Goal: Task Accomplishment & Management: Manage account settings

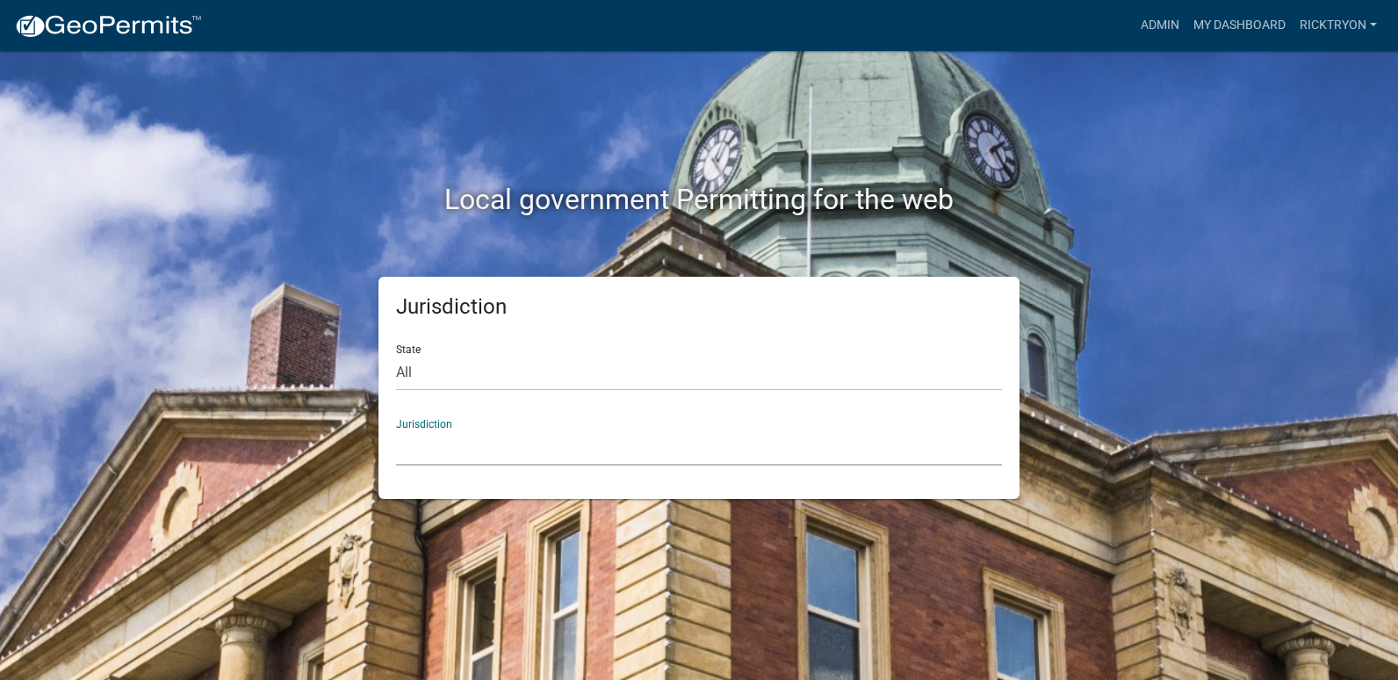
select select "[US_STATE]"
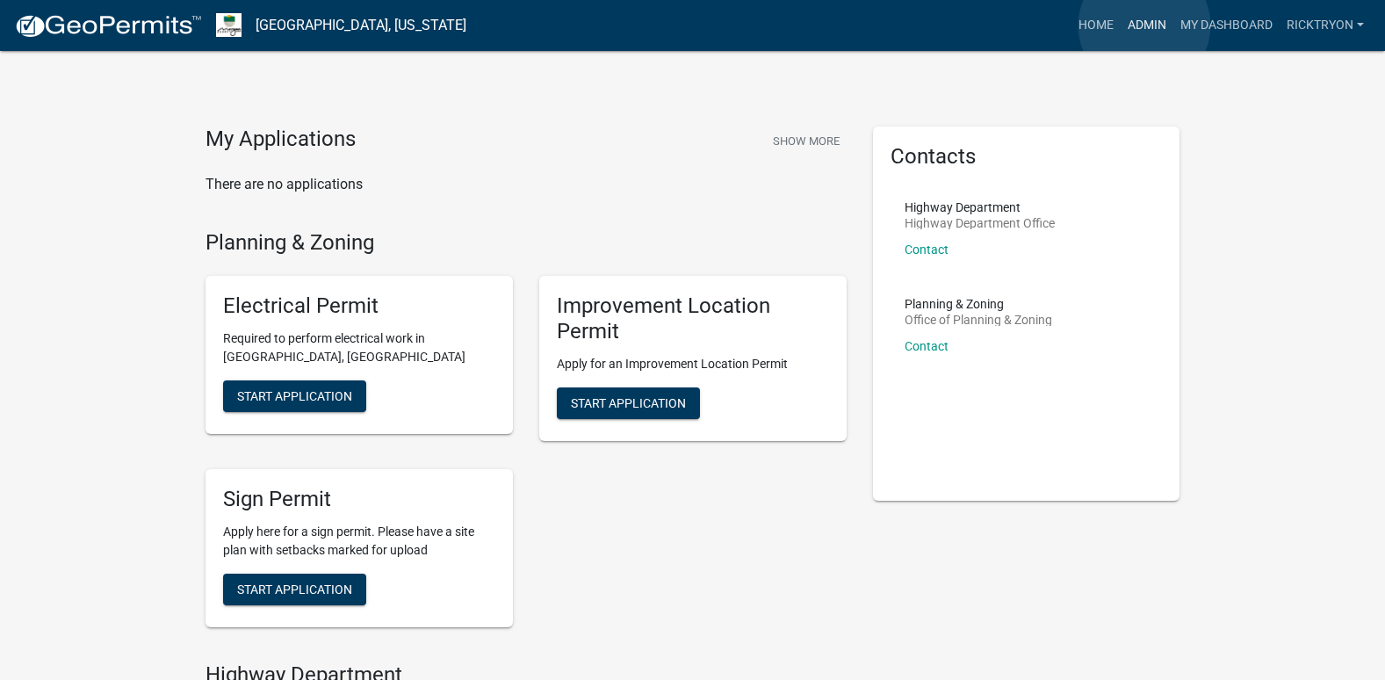
click at [1145, 25] on link "Admin" at bounding box center [1147, 25] width 53 height 33
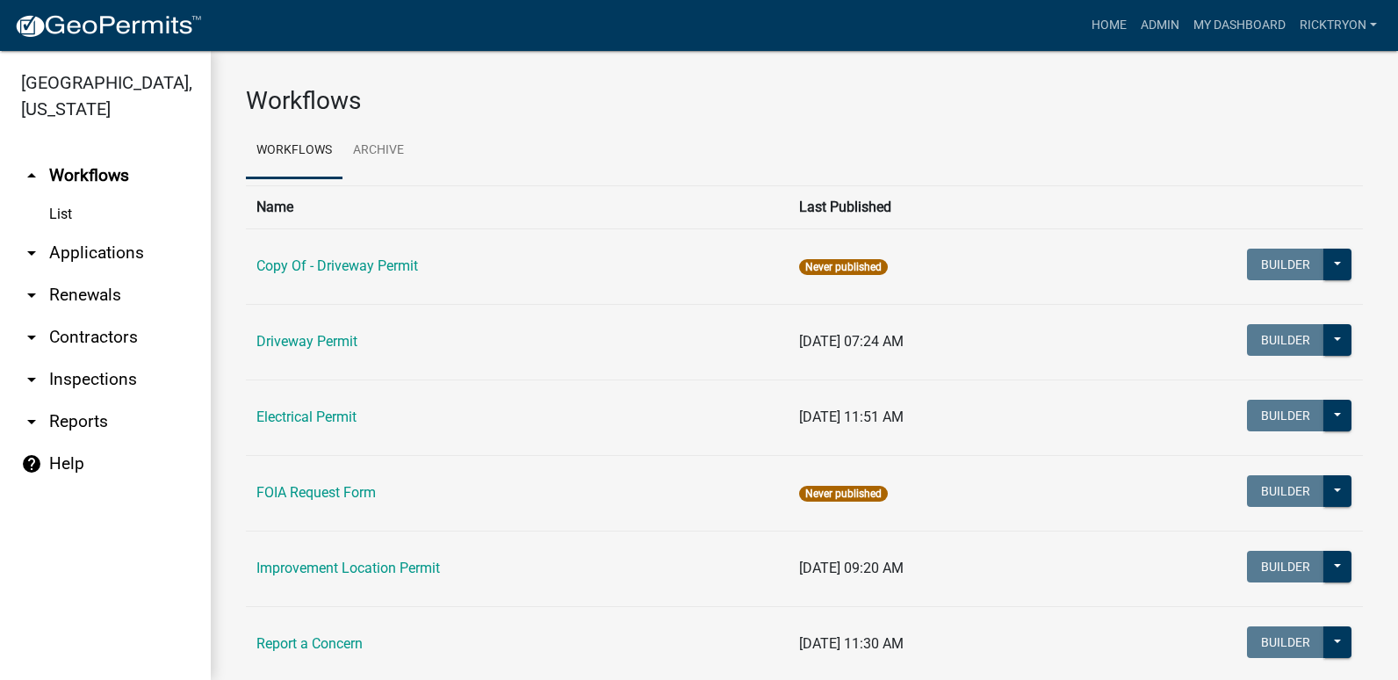
click at [68, 277] on link "arrow_drop_down Renewals" at bounding box center [105, 295] width 211 height 42
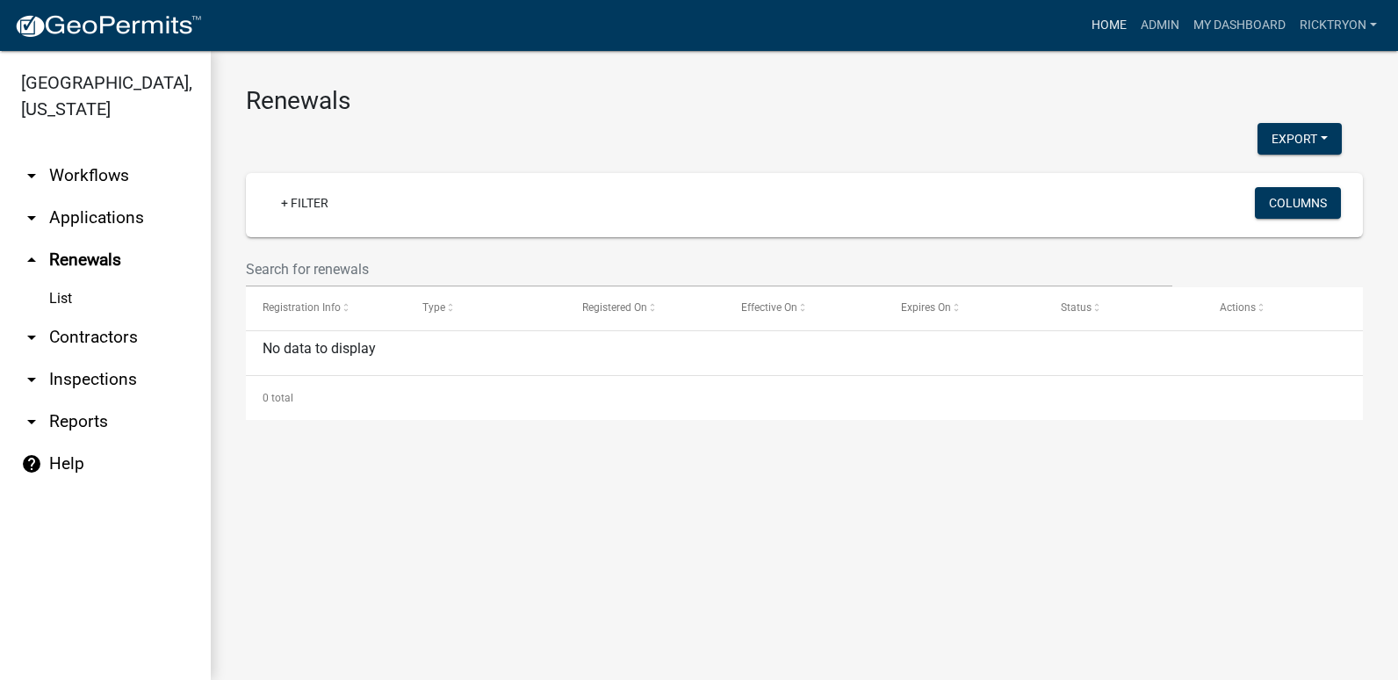
click at [1114, 28] on link "Home" at bounding box center [1109, 25] width 49 height 33
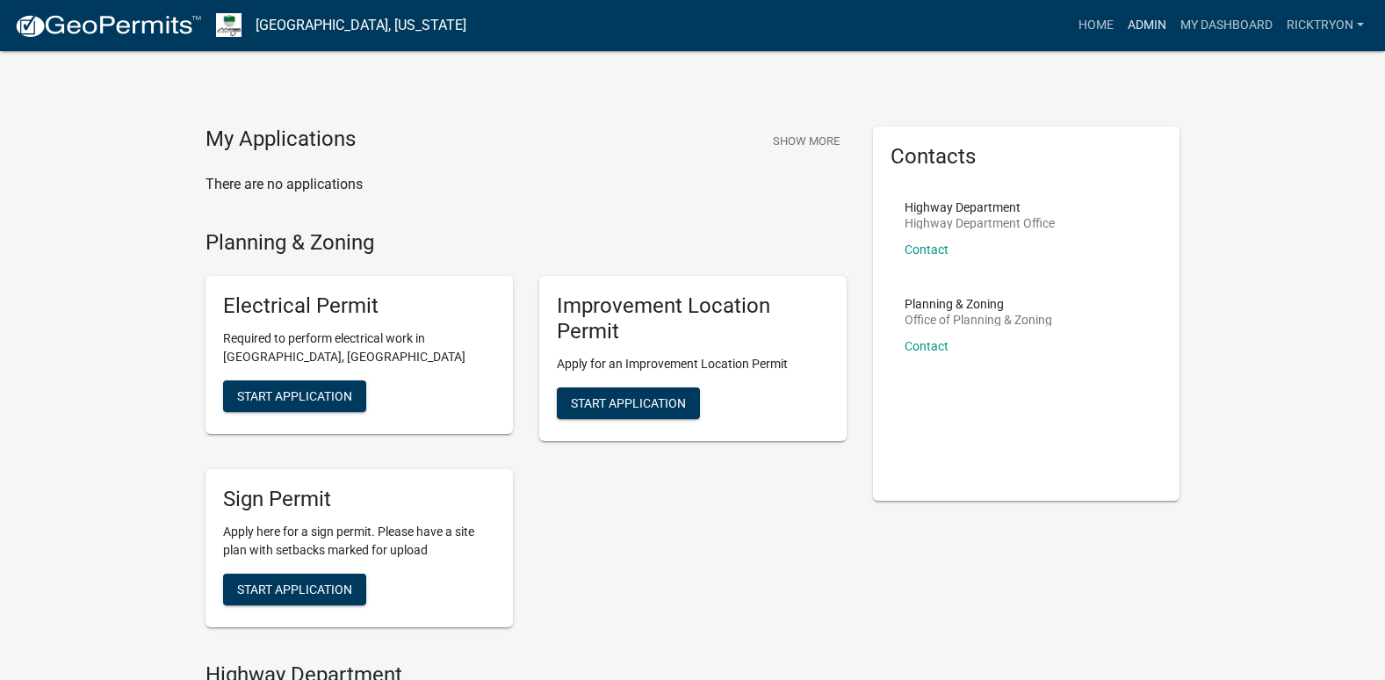
click at [1145, 32] on link "Admin" at bounding box center [1147, 25] width 53 height 33
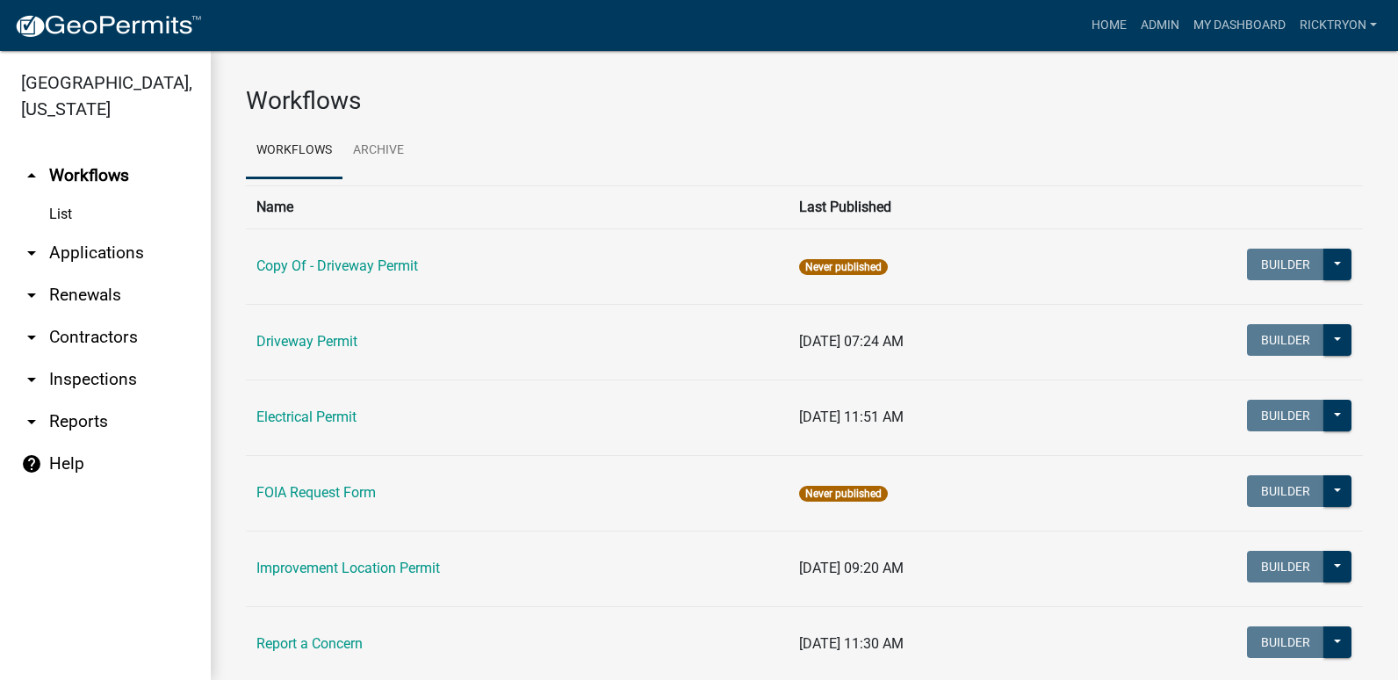
click at [70, 251] on link "arrow_drop_down Applications" at bounding box center [105, 253] width 211 height 42
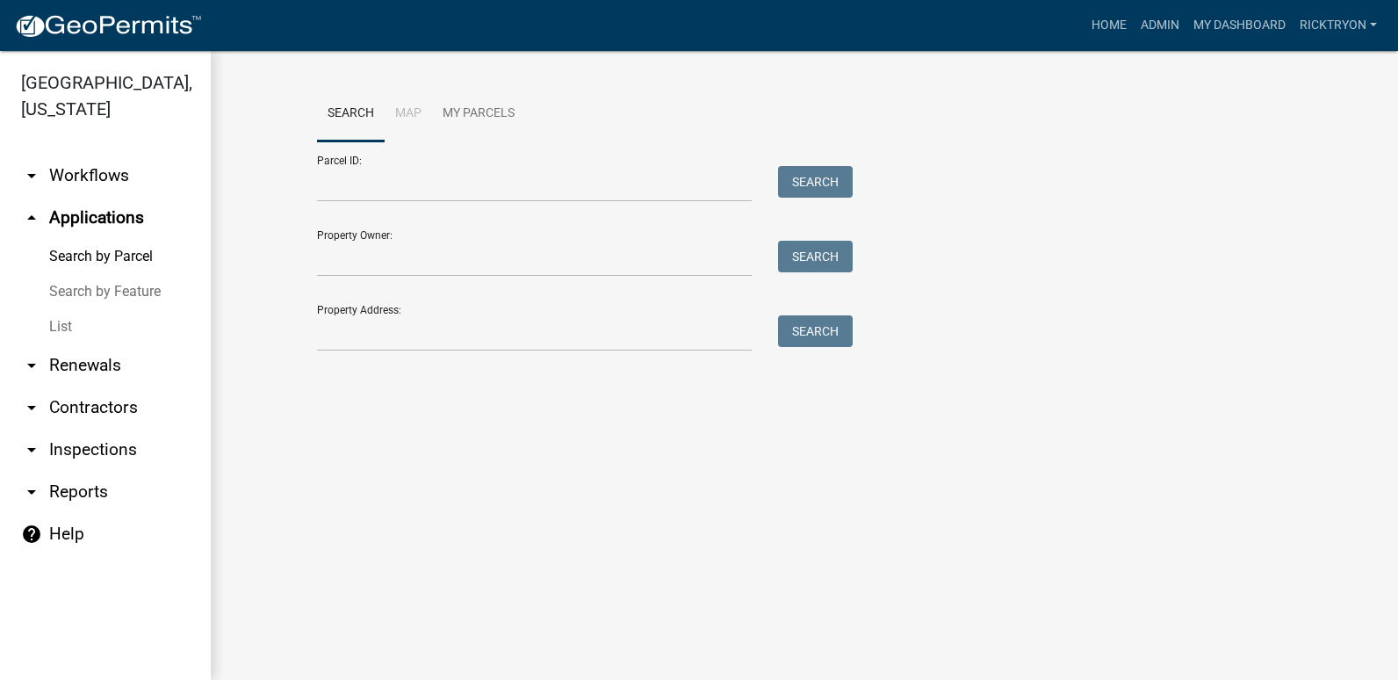
click at [68, 329] on link "List" at bounding box center [105, 326] width 211 height 35
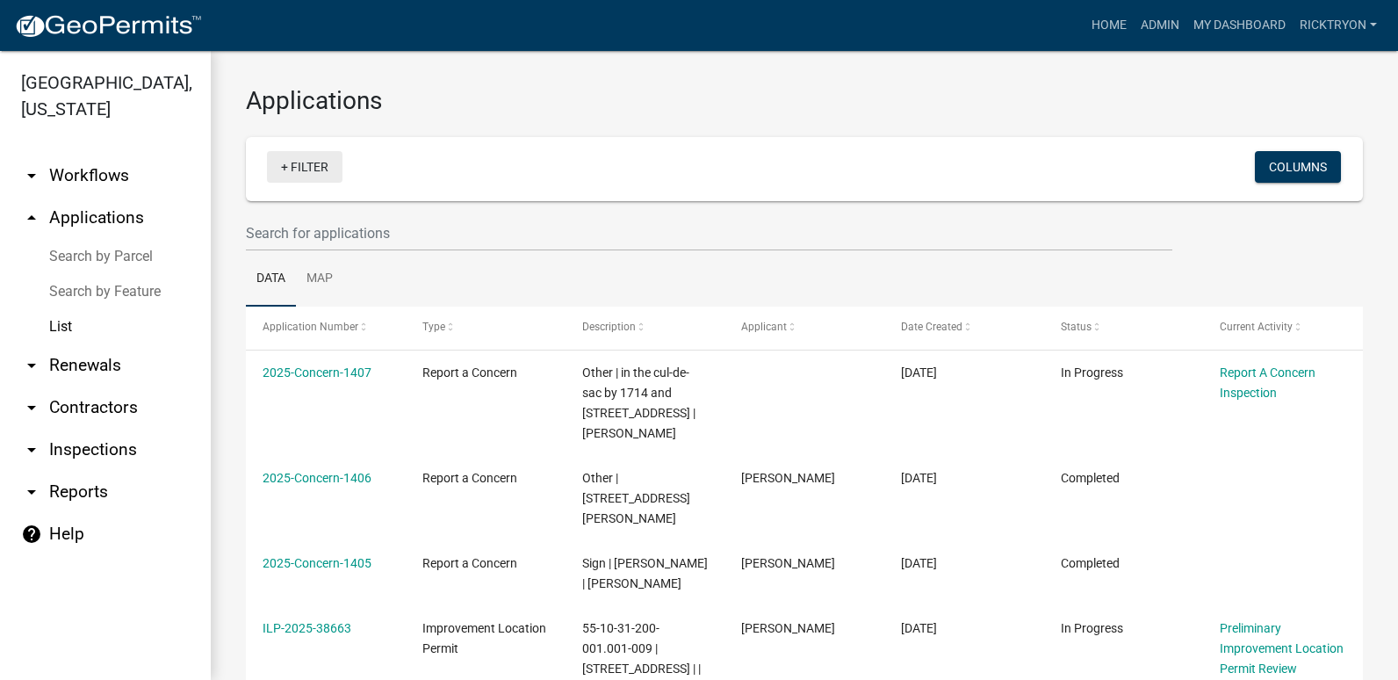
click at [292, 158] on link "+ Filter" at bounding box center [305, 167] width 76 height 32
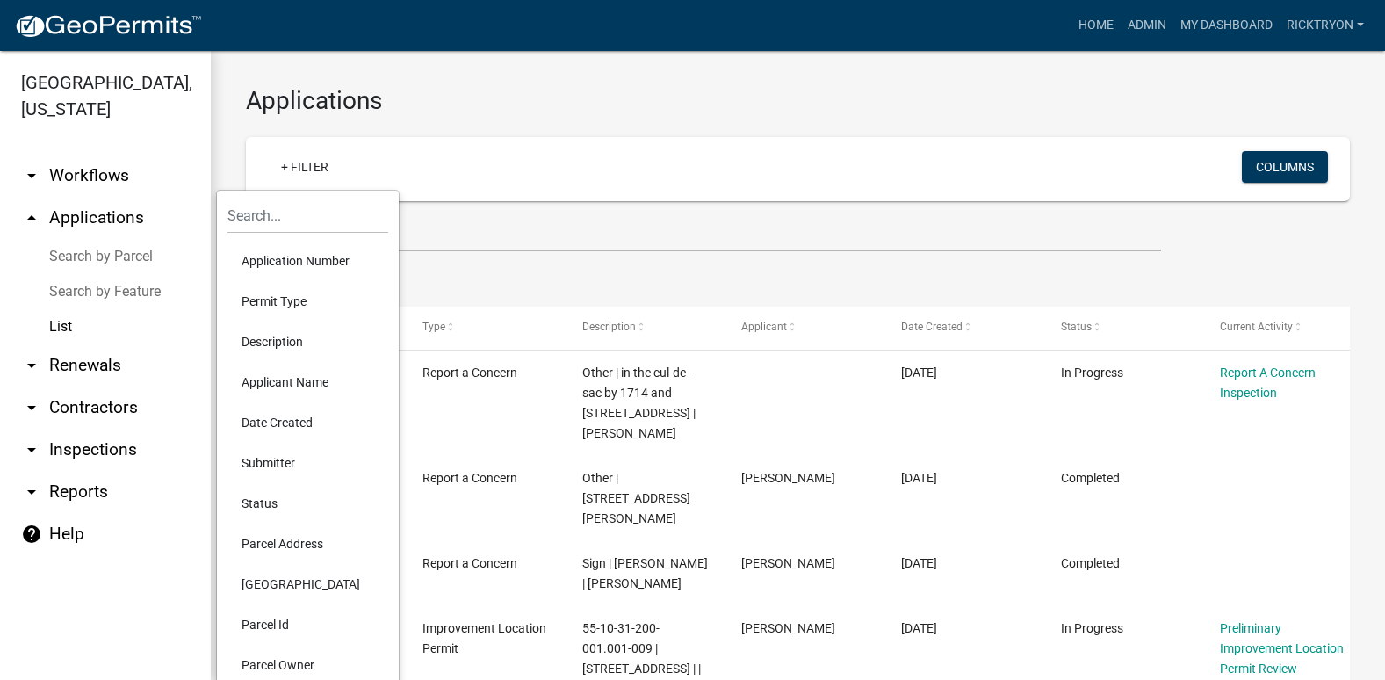
click at [268, 264] on li "Application Number" at bounding box center [307, 261] width 161 height 40
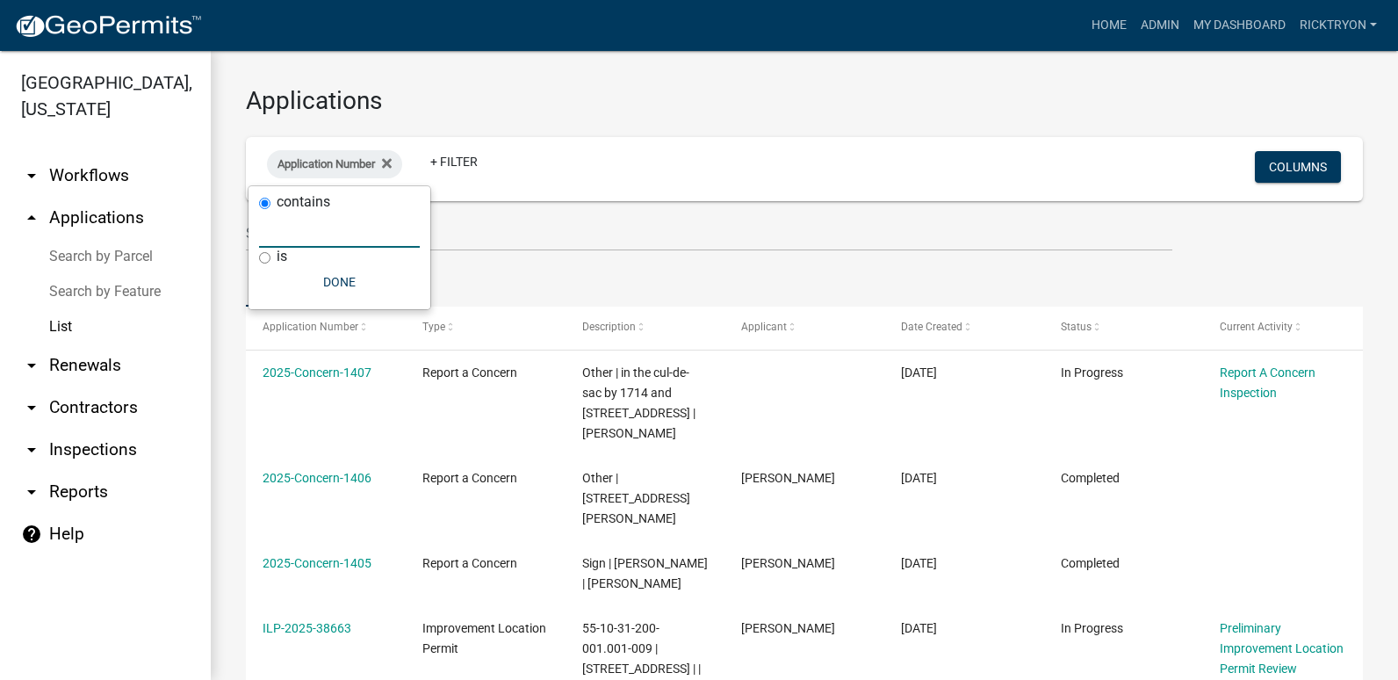
click at [309, 235] on input "text" at bounding box center [339, 230] width 161 height 36
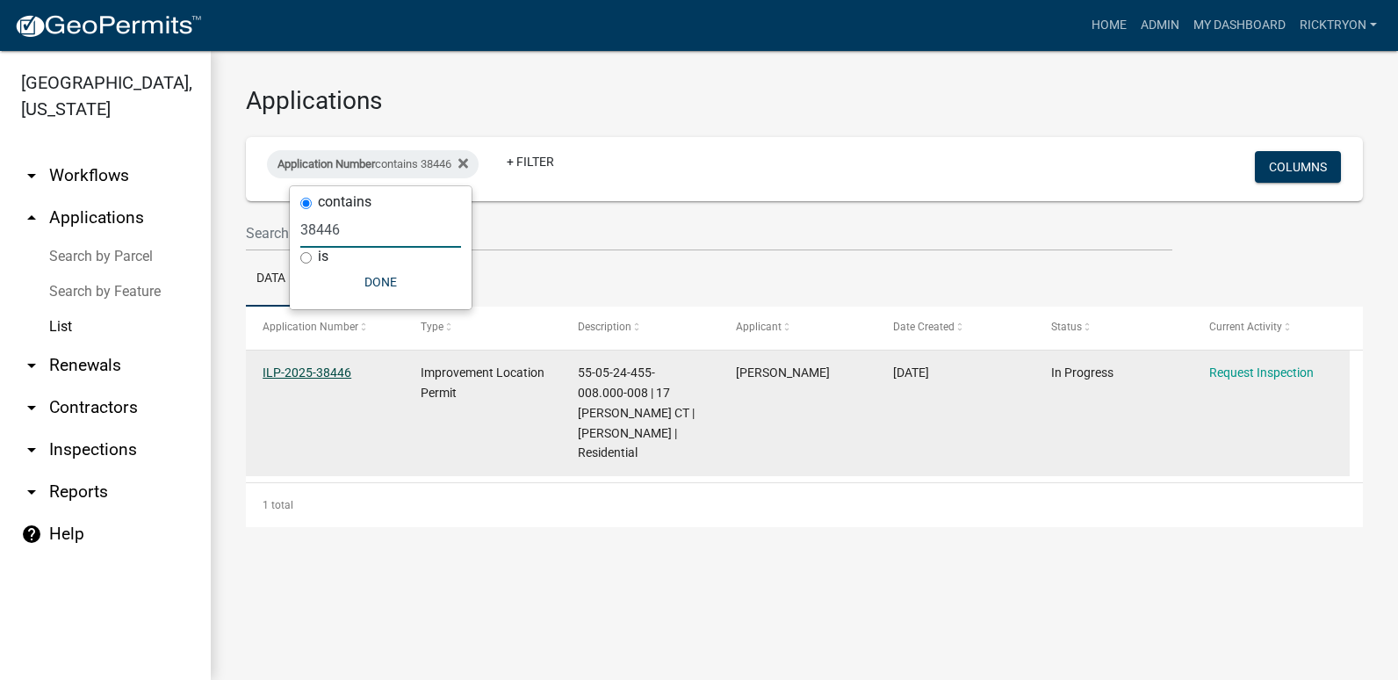
type input "38446"
click at [321, 372] on link "ILP-2025-38446" at bounding box center [307, 372] width 89 height 14
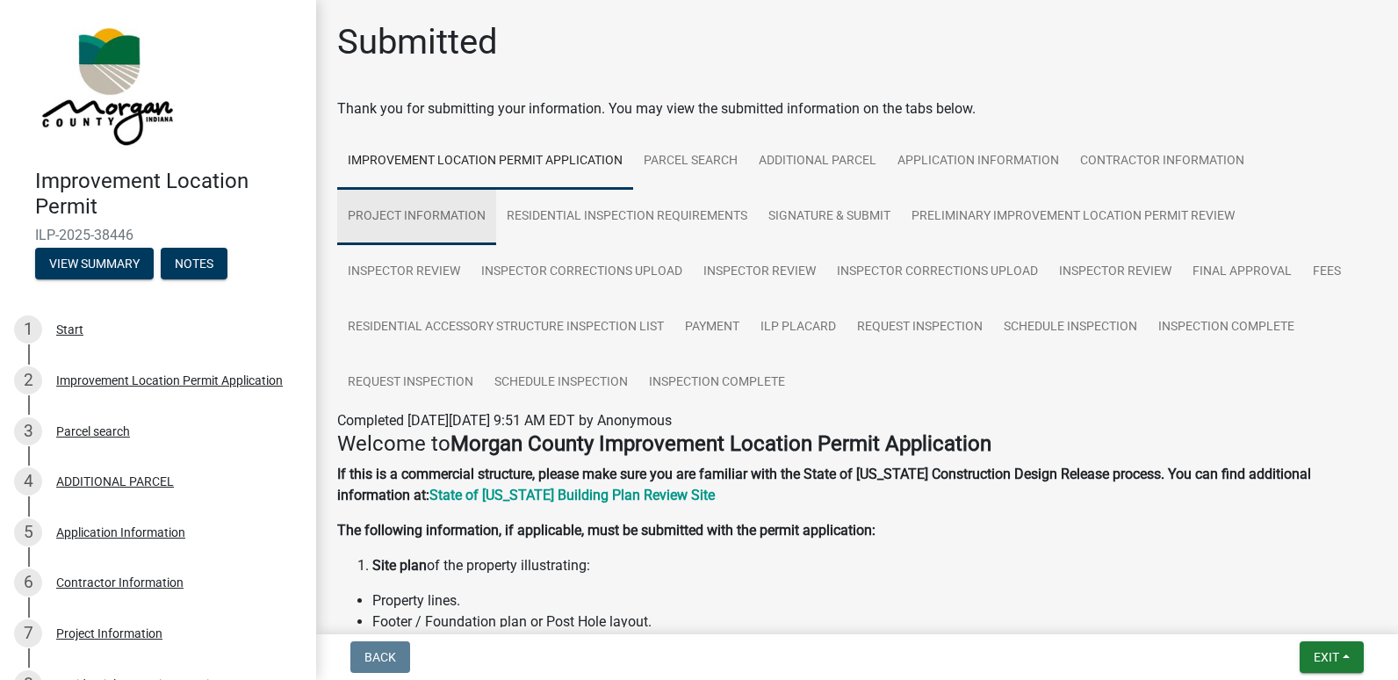
click at [401, 219] on link "Project Information" at bounding box center [416, 217] width 159 height 56
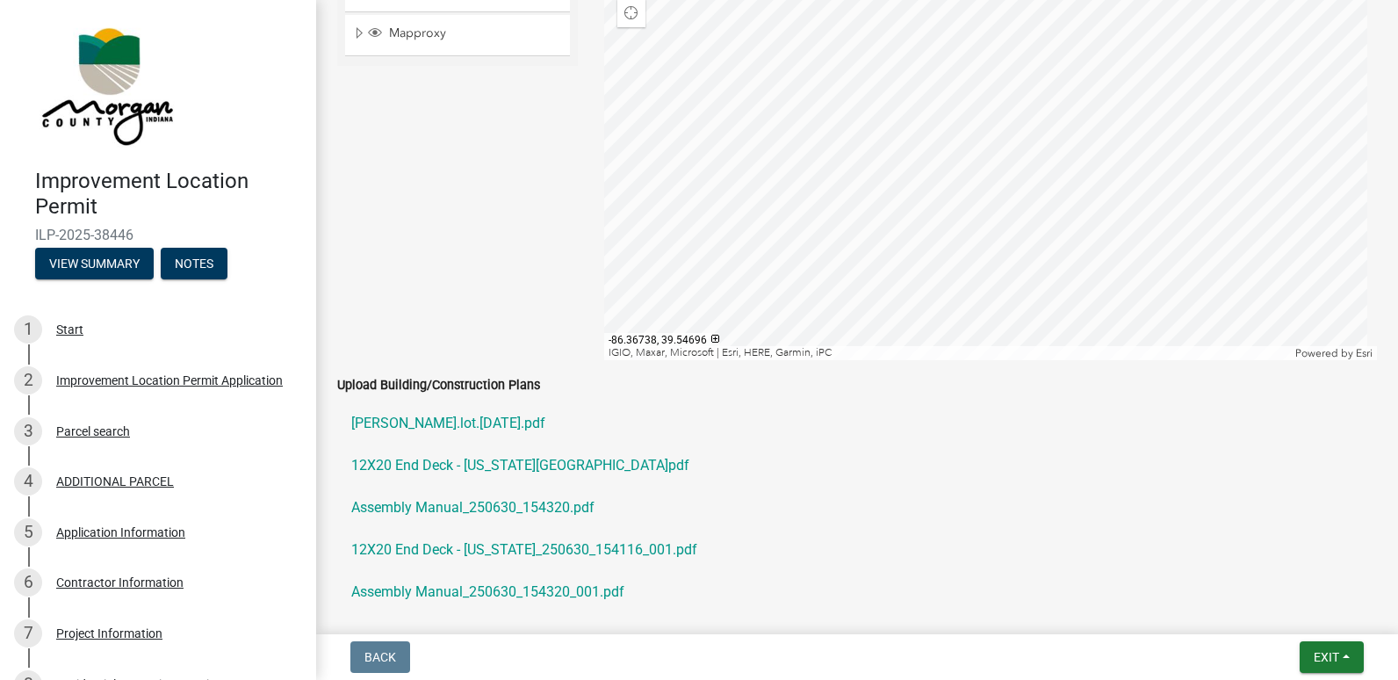
scroll to position [2986, 0]
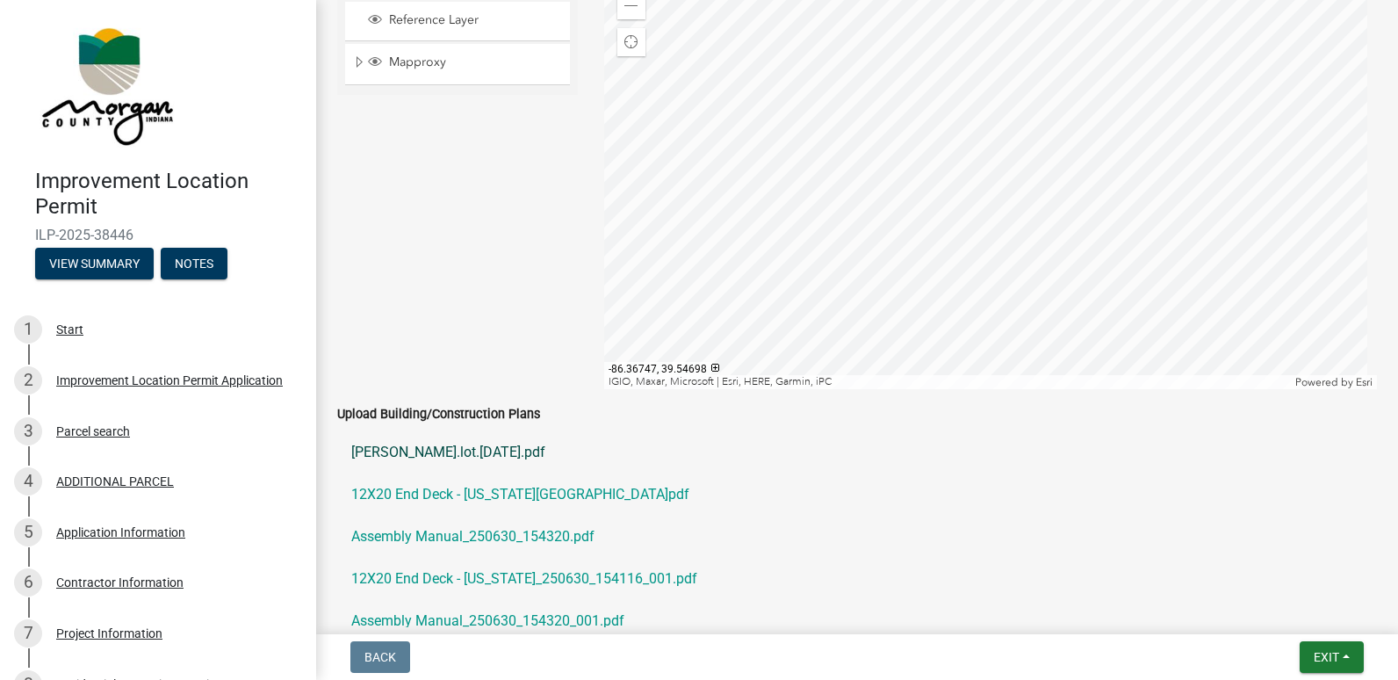
click at [395, 451] on link "[PERSON_NAME].lot.[DATE].pdf" at bounding box center [857, 452] width 1040 height 42
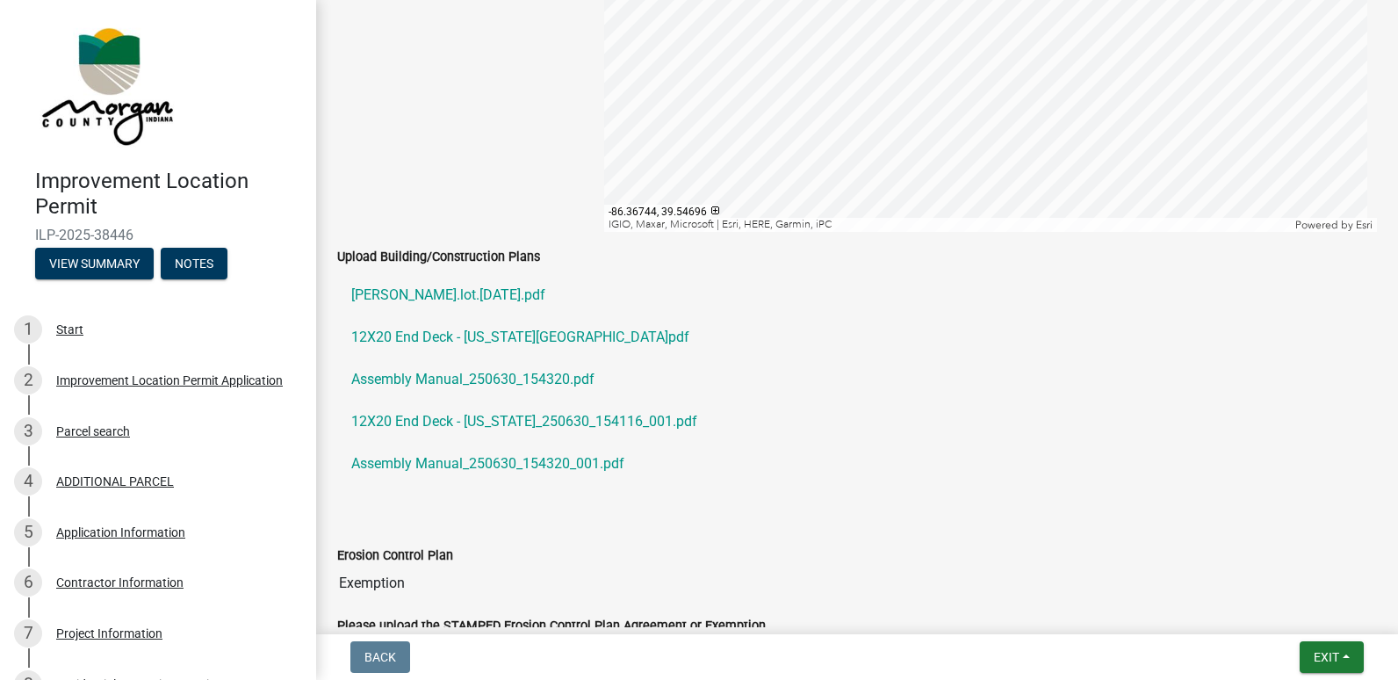
scroll to position [3162, 0]
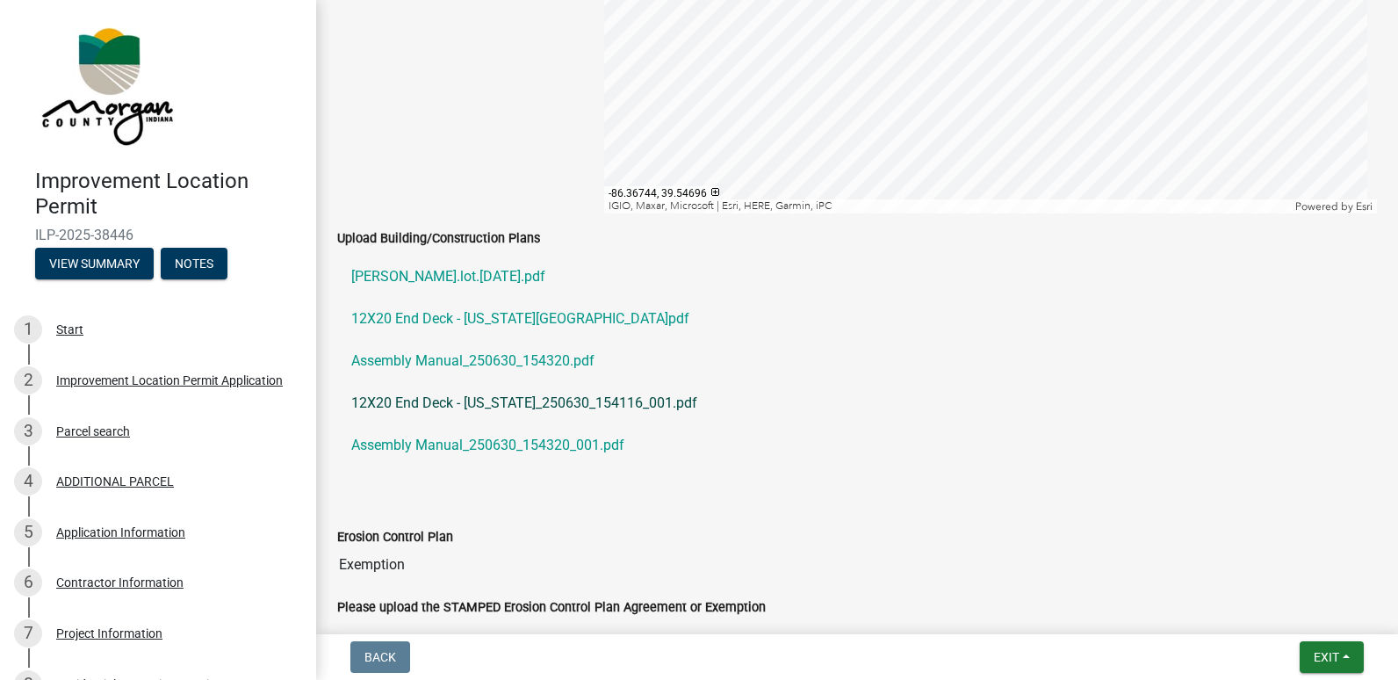
click at [424, 400] on link "12X20 End Deck - [US_STATE]_250630_154116_001.pdf" at bounding box center [857, 403] width 1040 height 42
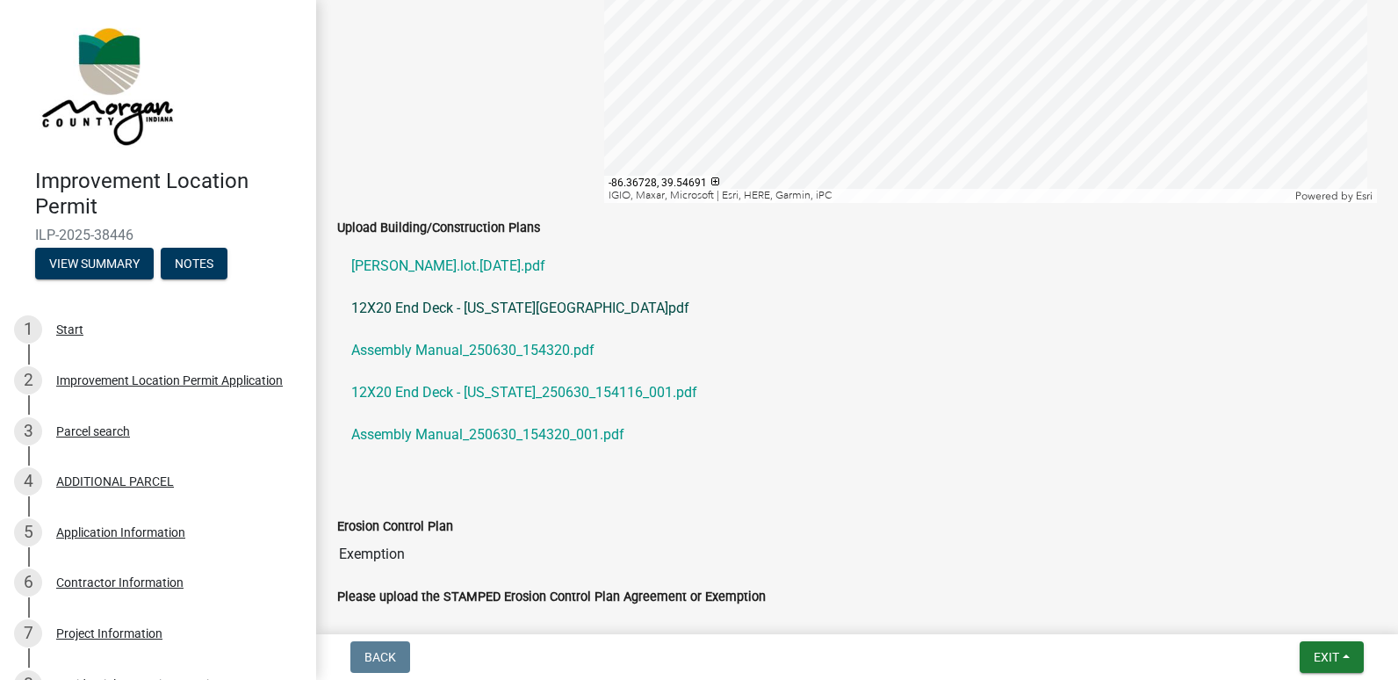
scroll to position [3074, 0]
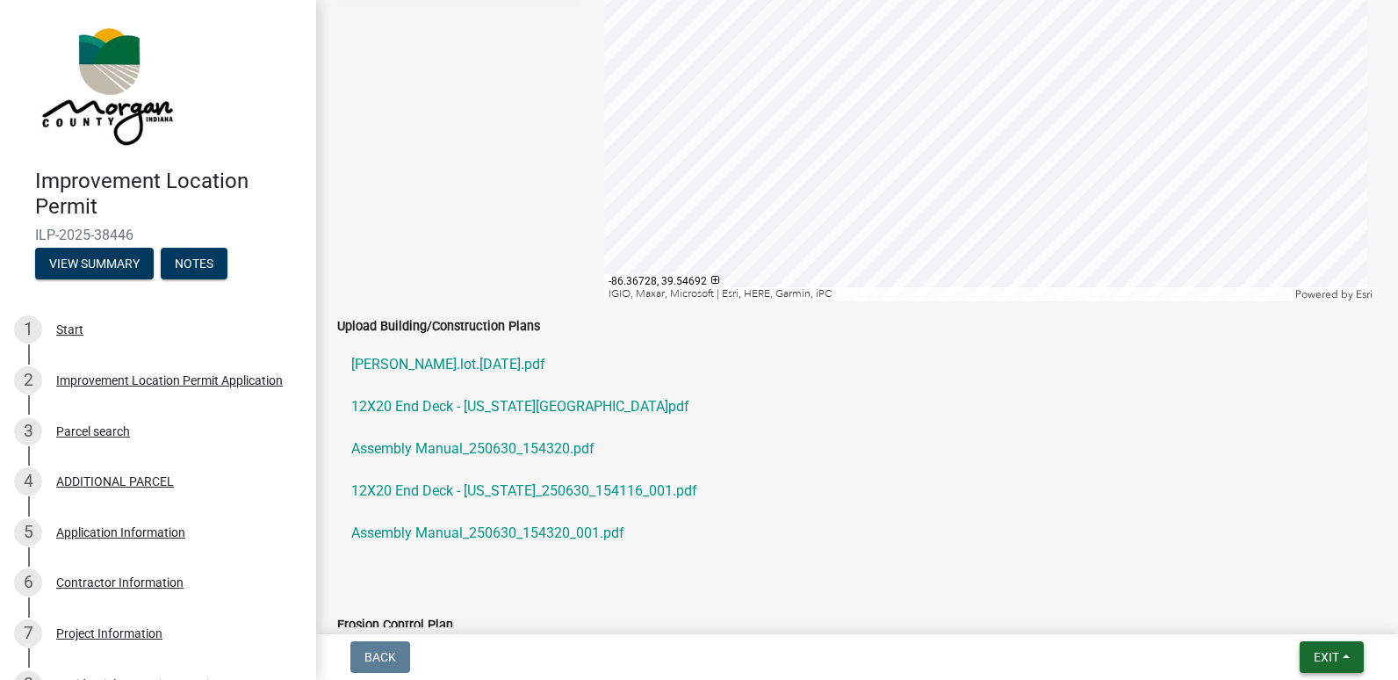
click at [1319, 653] on span "Exit" at bounding box center [1326, 657] width 25 height 14
click at [1274, 608] on button "Save & Exit" at bounding box center [1294, 611] width 141 height 42
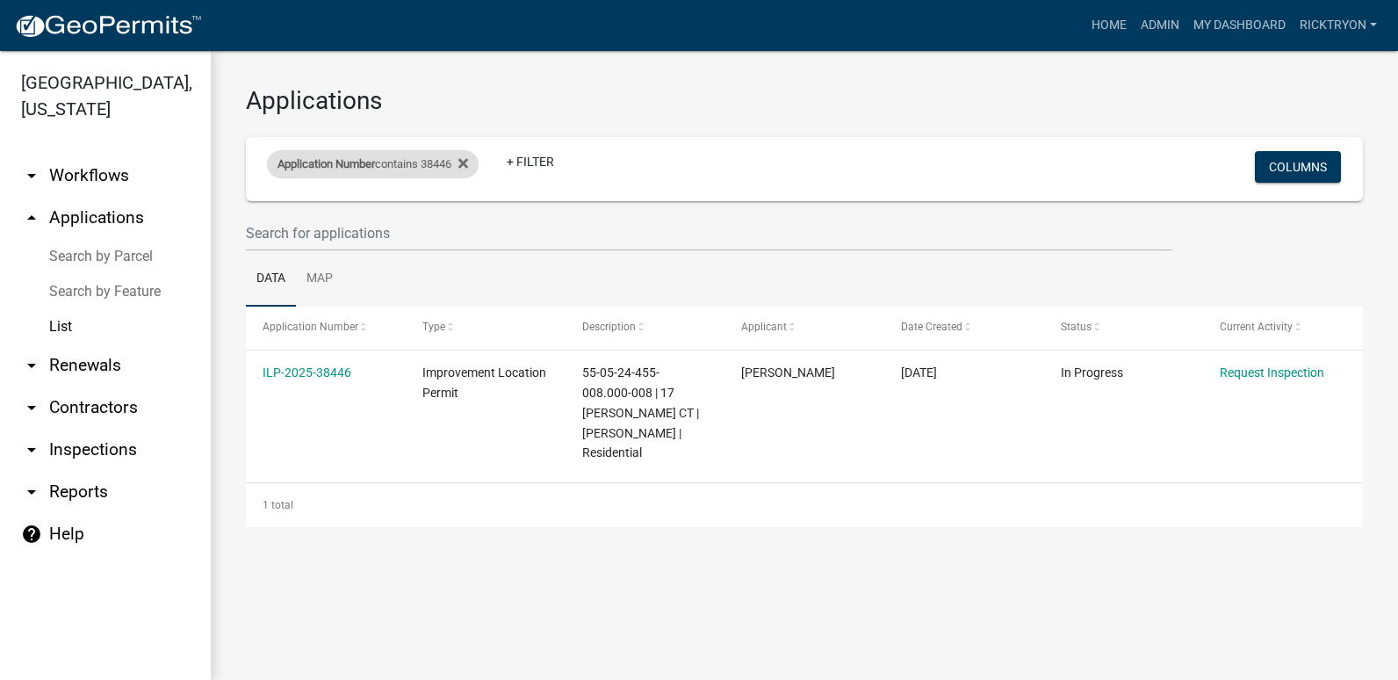
click at [478, 162] on div "Application Number contains 38446" at bounding box center [373, 164] width 212 height 28
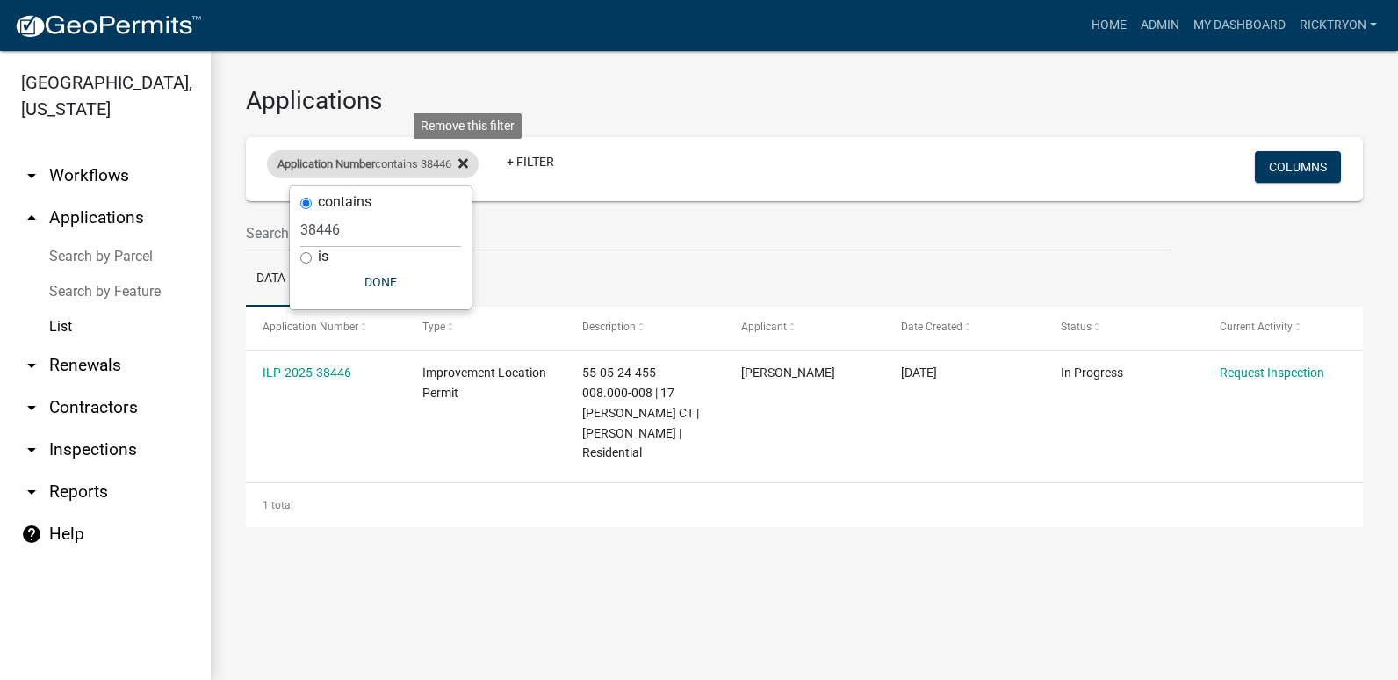
click at [468, 163] on icon at bounding box center [464, 163] width 10 height 14
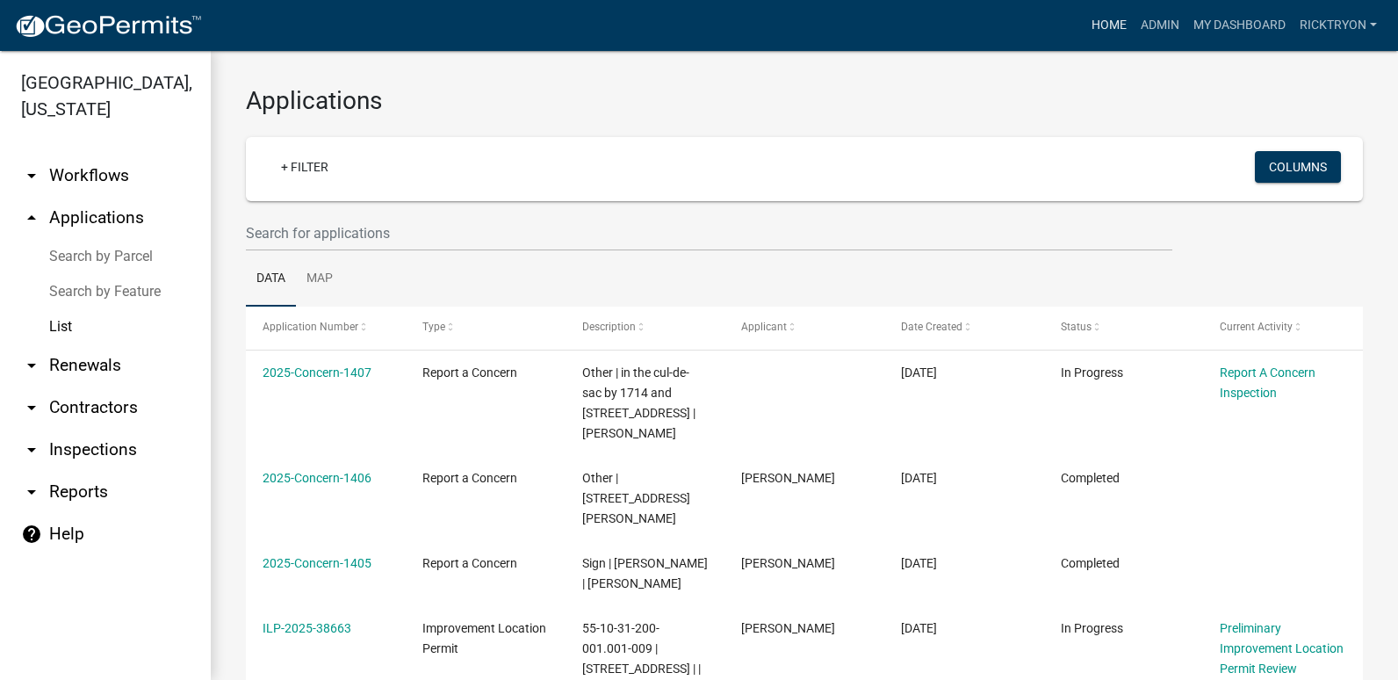
click at [1115, 25] on link "Home" at bounding box center [1109, 25] width 49 height 33
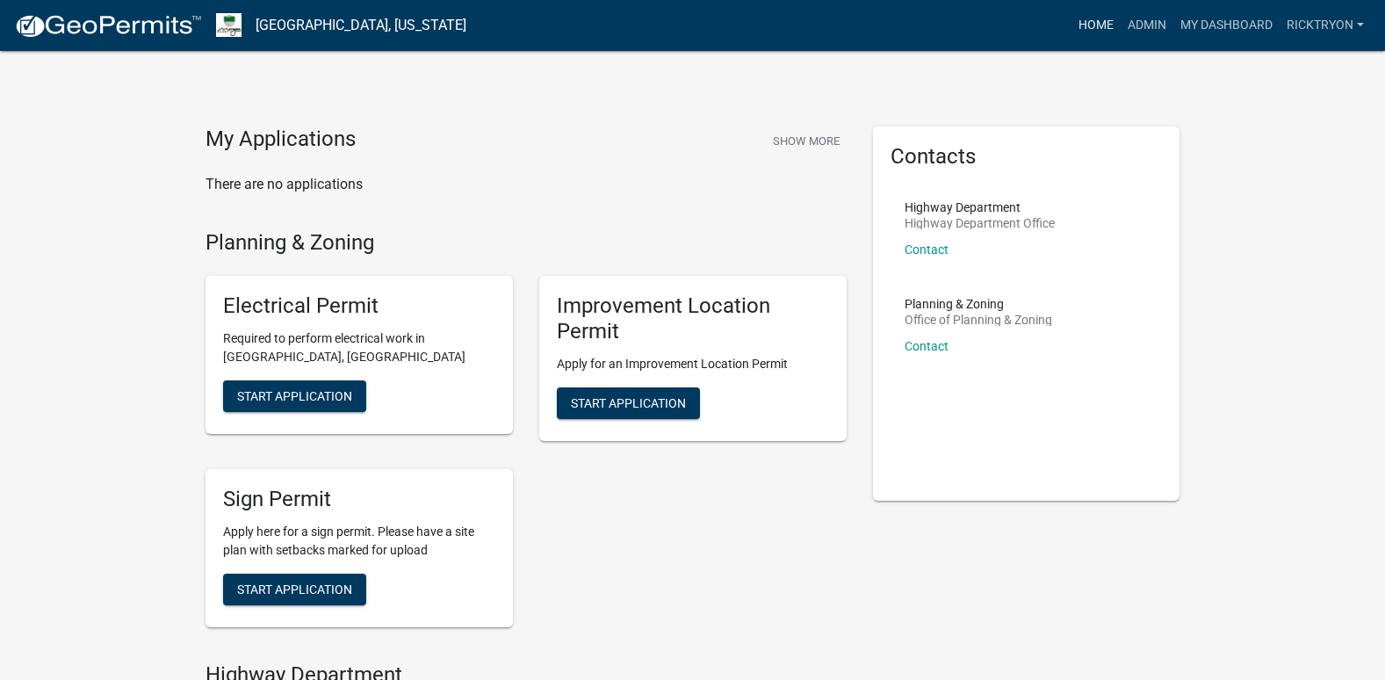
click at [1115, 29] on link "Home" at bounding box center [1096, 25] width 49 height 33
click at [1095, 31] on link "Home" at bounding box center [1096, 25] width 49 height 33
click at [1315, 24] on link "ricktryon" at bounding box center [1325, 25] width 91 height 33
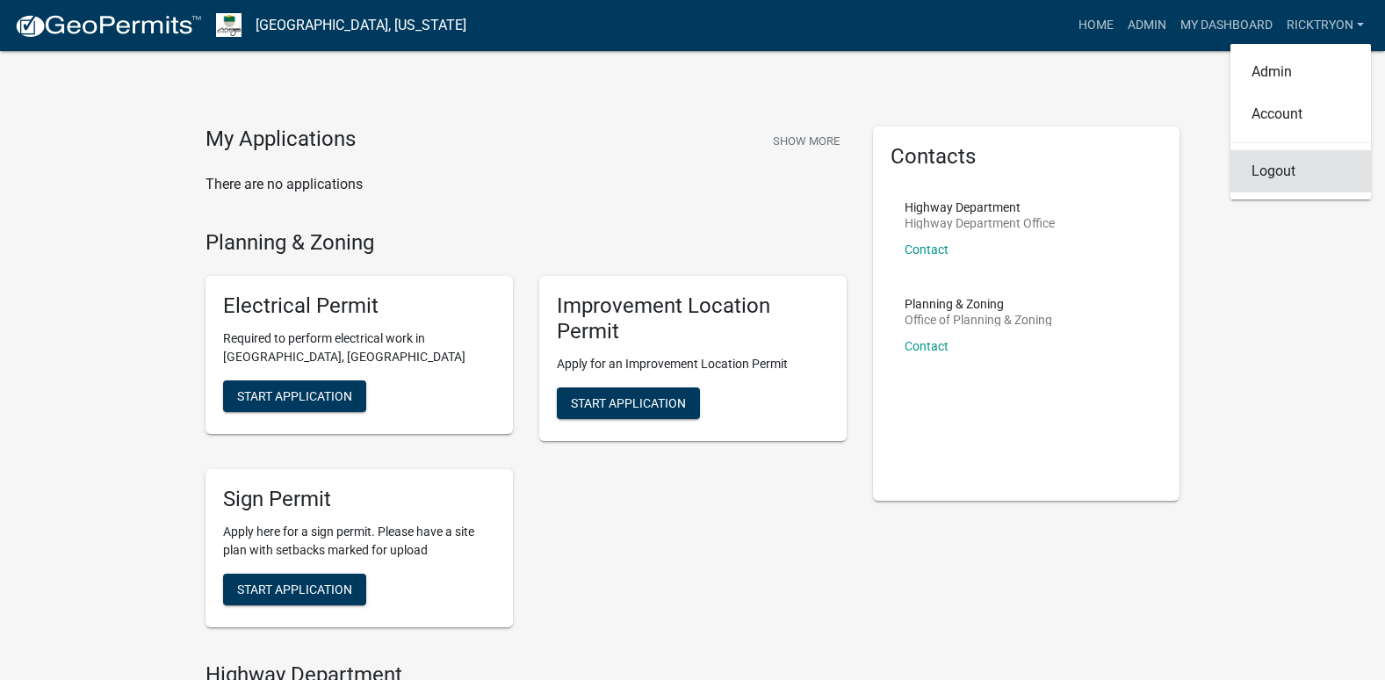
click at [1282, 173] on link "Logout" at bounding box center [1301, 171] width 141 height 42
